Goal: Information Seeking & Learning: Learn about a topic

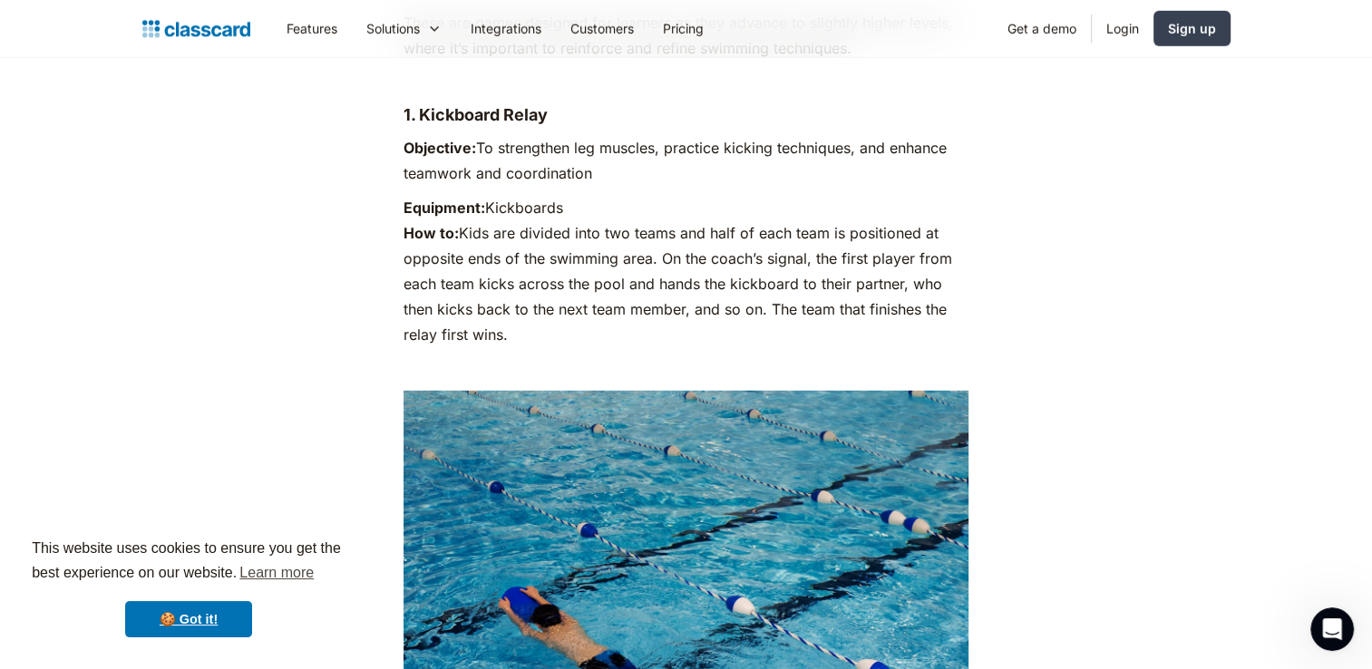
scroll to position [4805, 0]
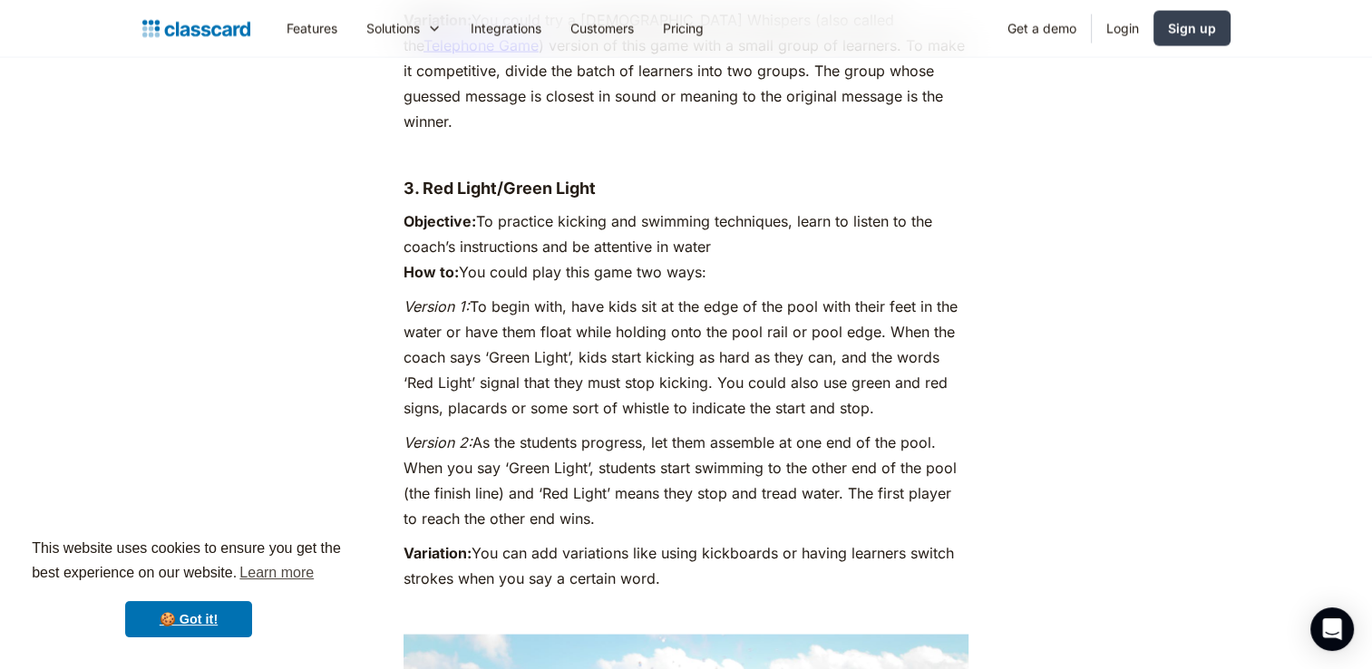
scroll to position [3717, 0]
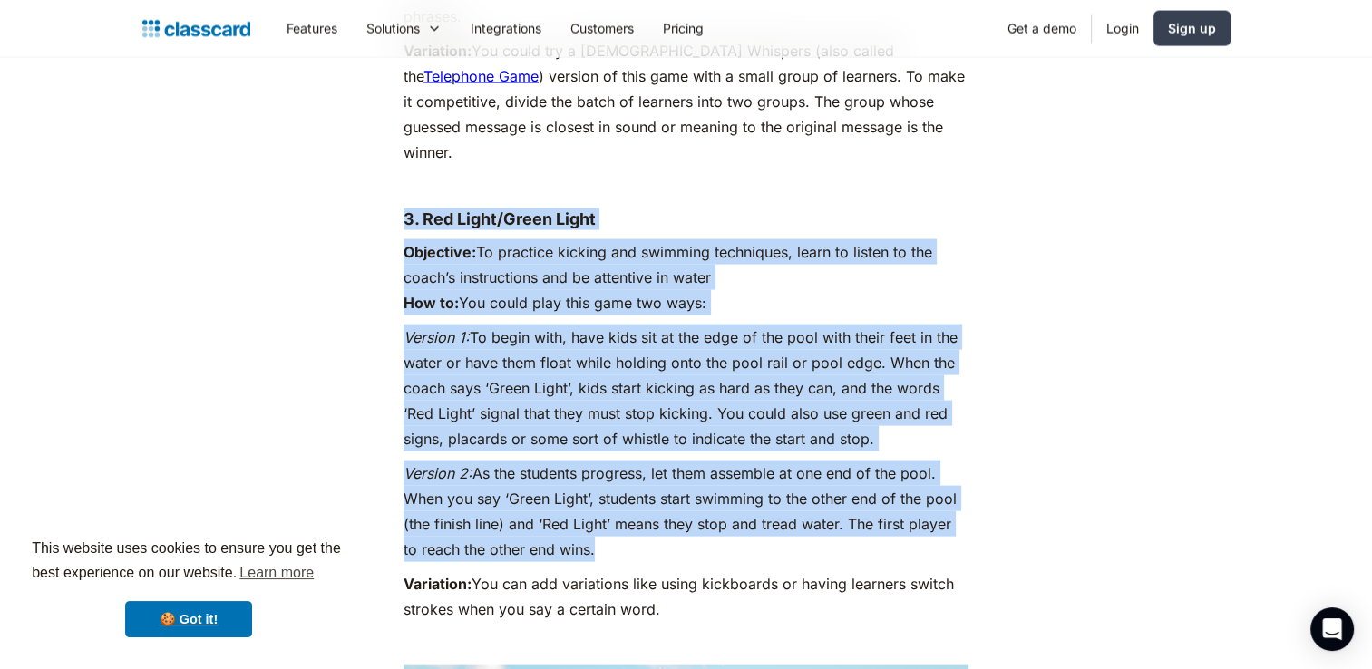
drag, startPoint x: 592, startPoint y: 501, endPoint x: 407, endPoint y: 159, distance: 389.4
drag, startPoint x: 407, startPoint y: 159, endPoint x: 413, endPoint y: 184, distance: 26.2
copy div "3. Red Light/Green Light Objective: To practice kicking and swimming techniques…"
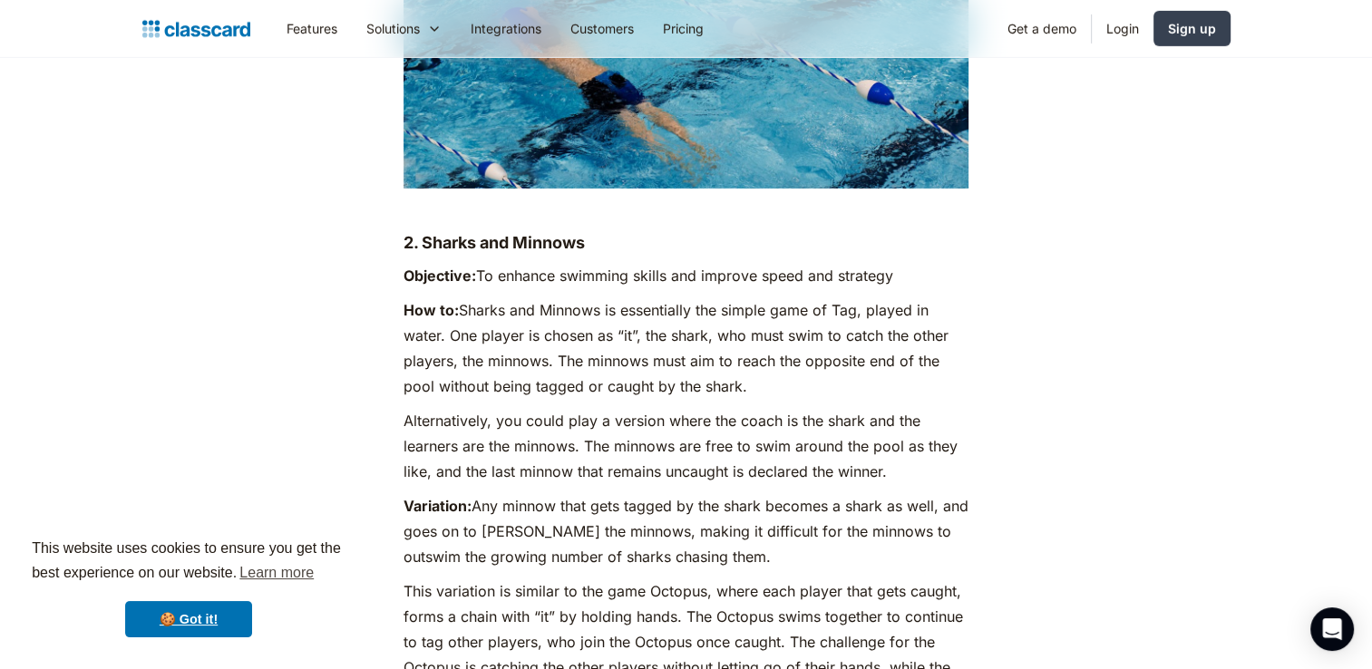
scroll to position [5893, 0]
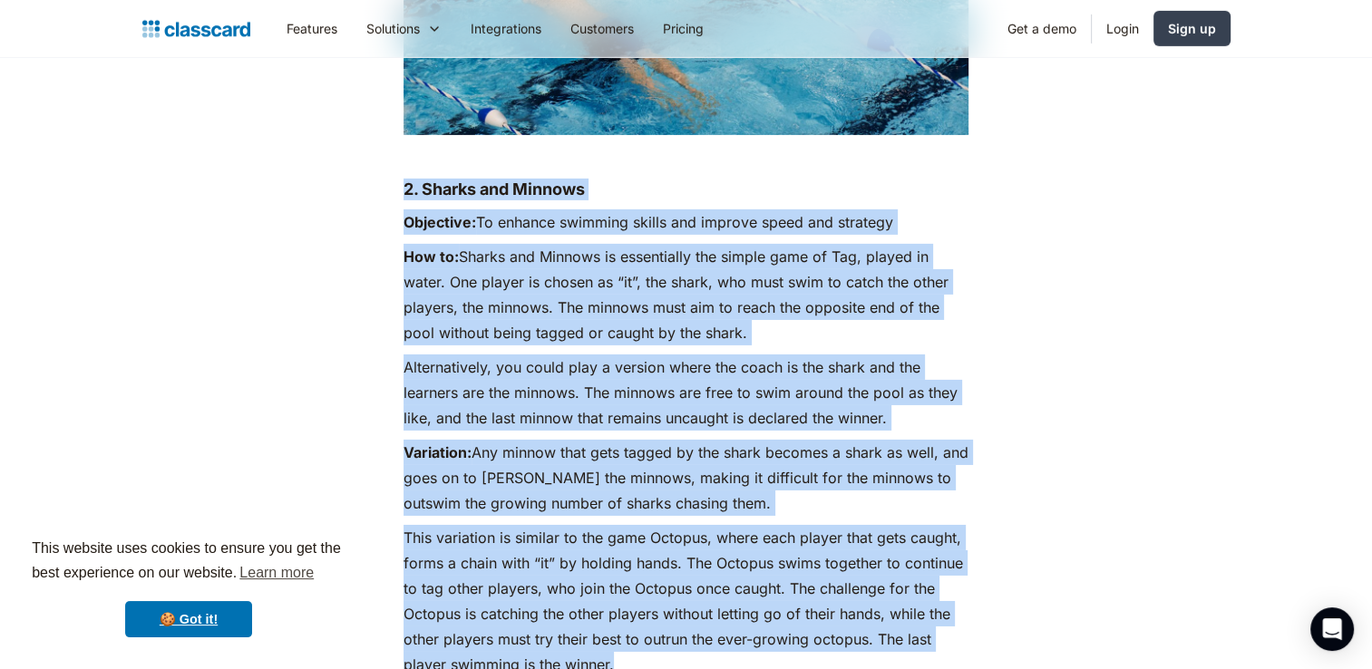
drag, startPoint x: 618, startPoint y: 559, endPoint x: 403, endPoint y: 79, distance: 526.4
copy div "2. Sharks and Minnows Objective: To enhance swimming skills and improve speed a…"
